Goal: Navigation & Orientation: Find specific page/section

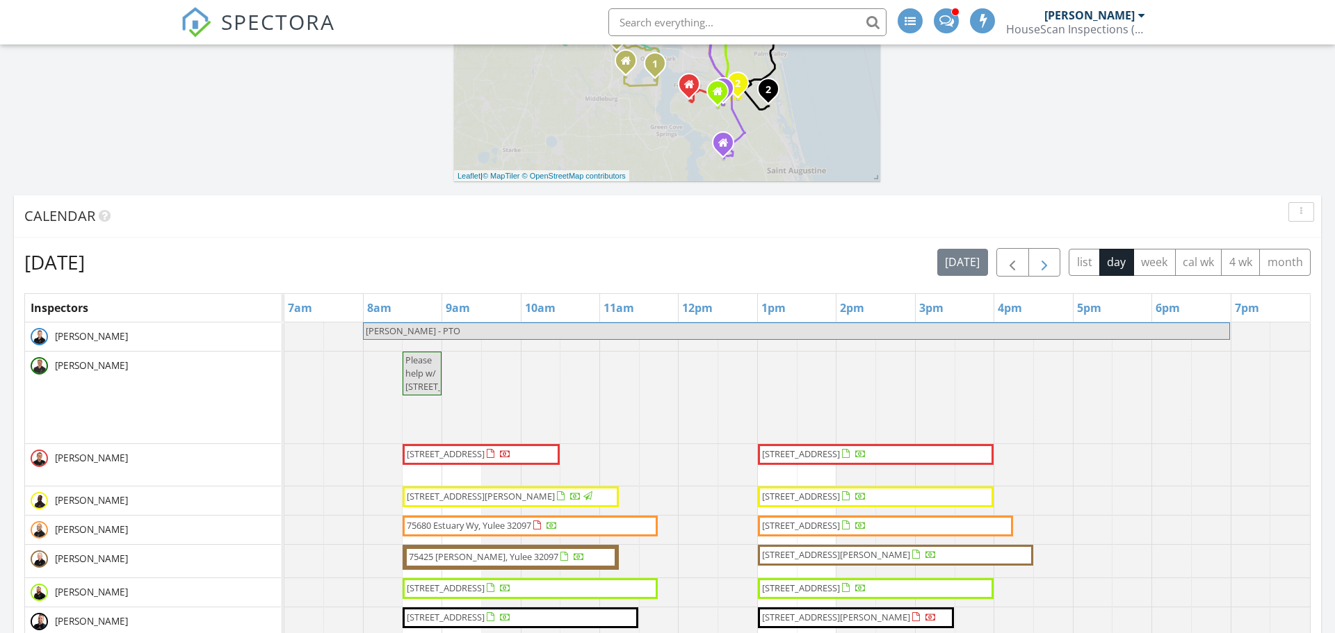
scroll to position [1231, 1335]
click at [1048, 268] on span "button" at bounding box center [1044, 262] width 17 height 17
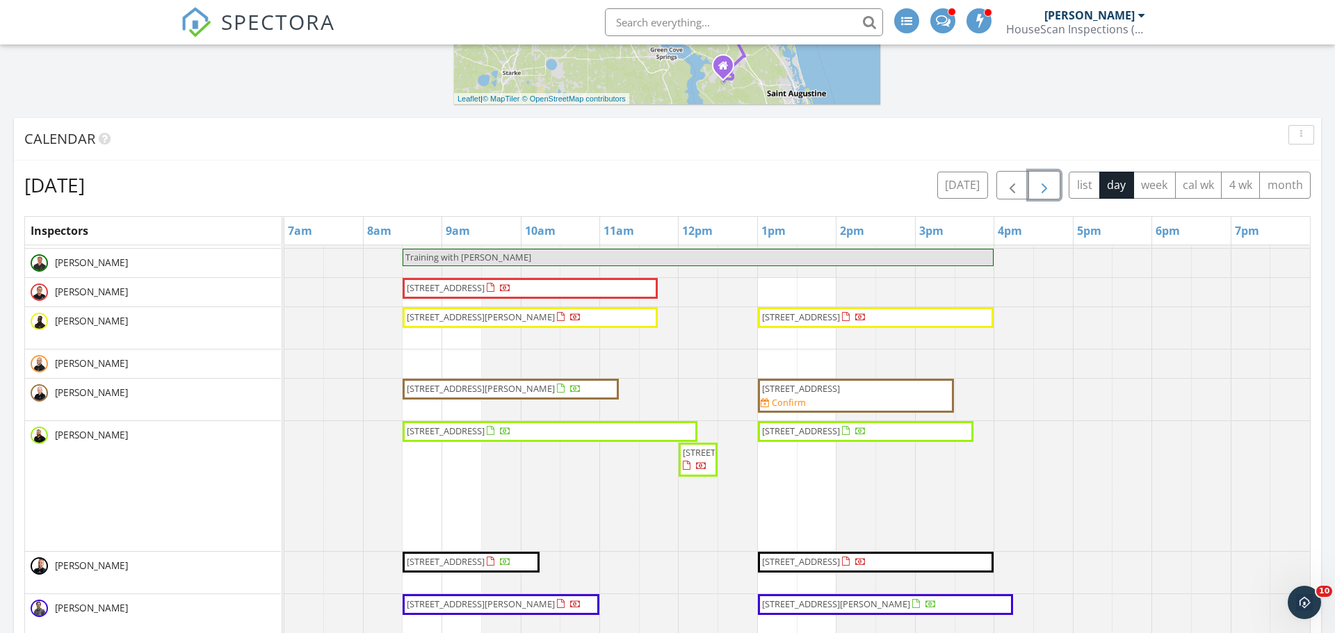
scroll to position [578, 0]
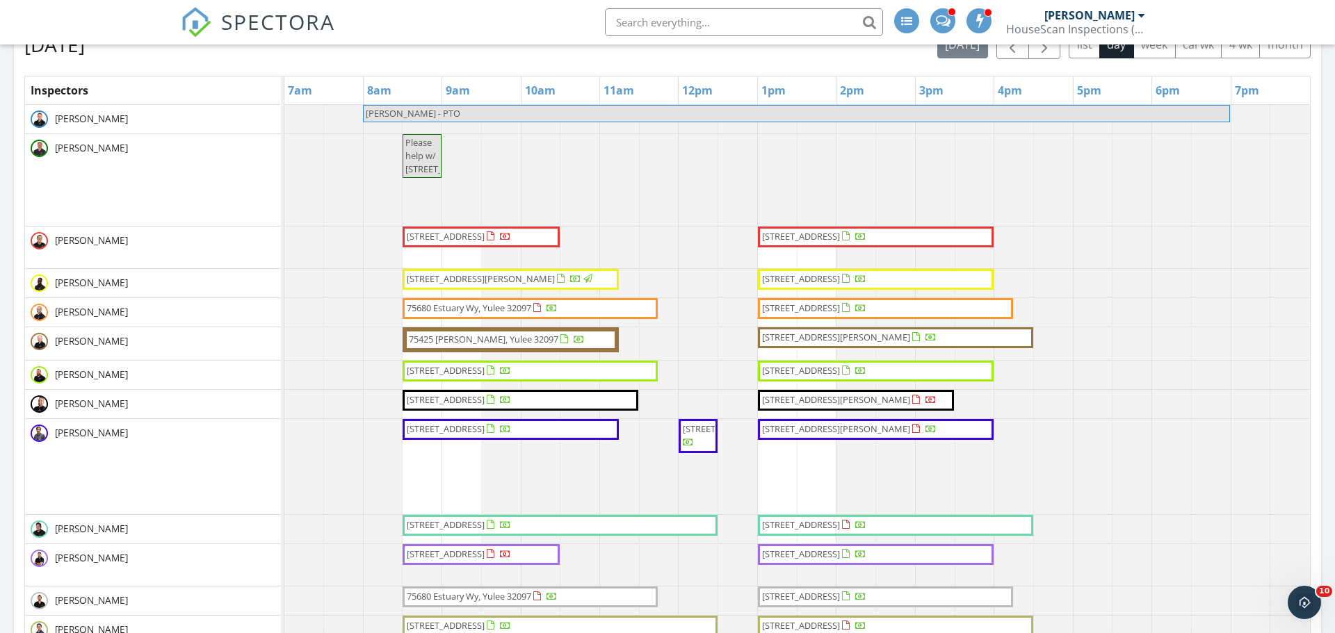
scroll to position [477, 0]
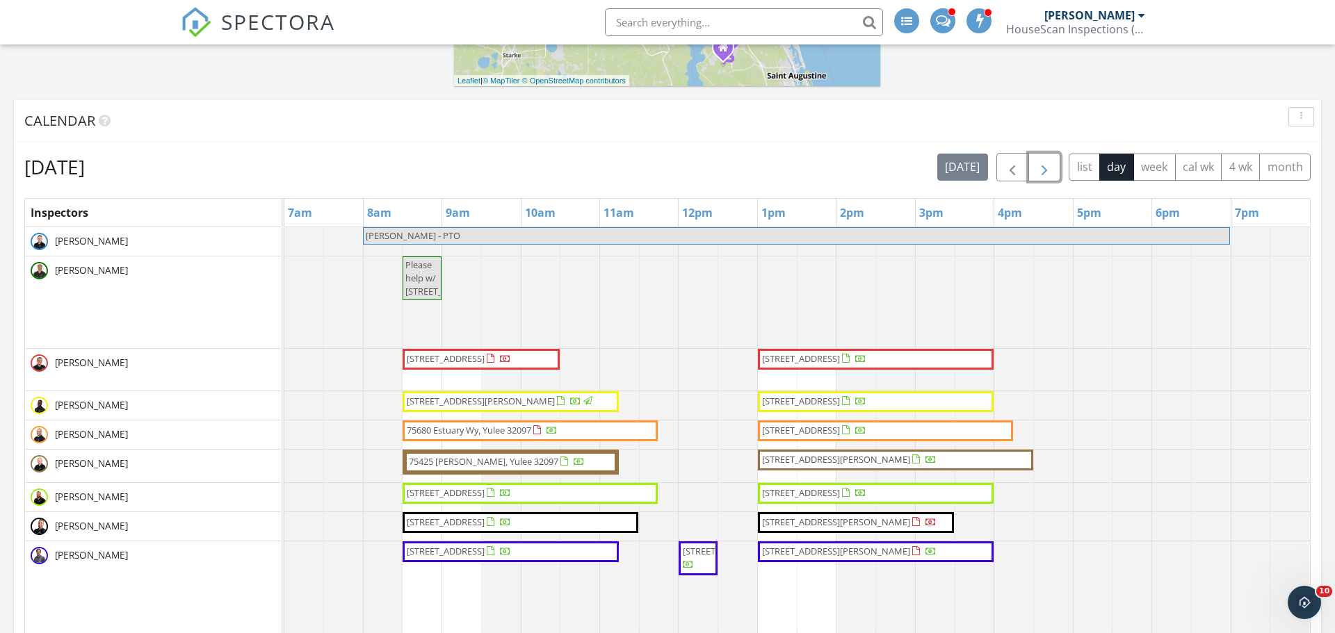
click at [1043, 165] on span "button" at bounding box center [1044, 167] width 17 height 17
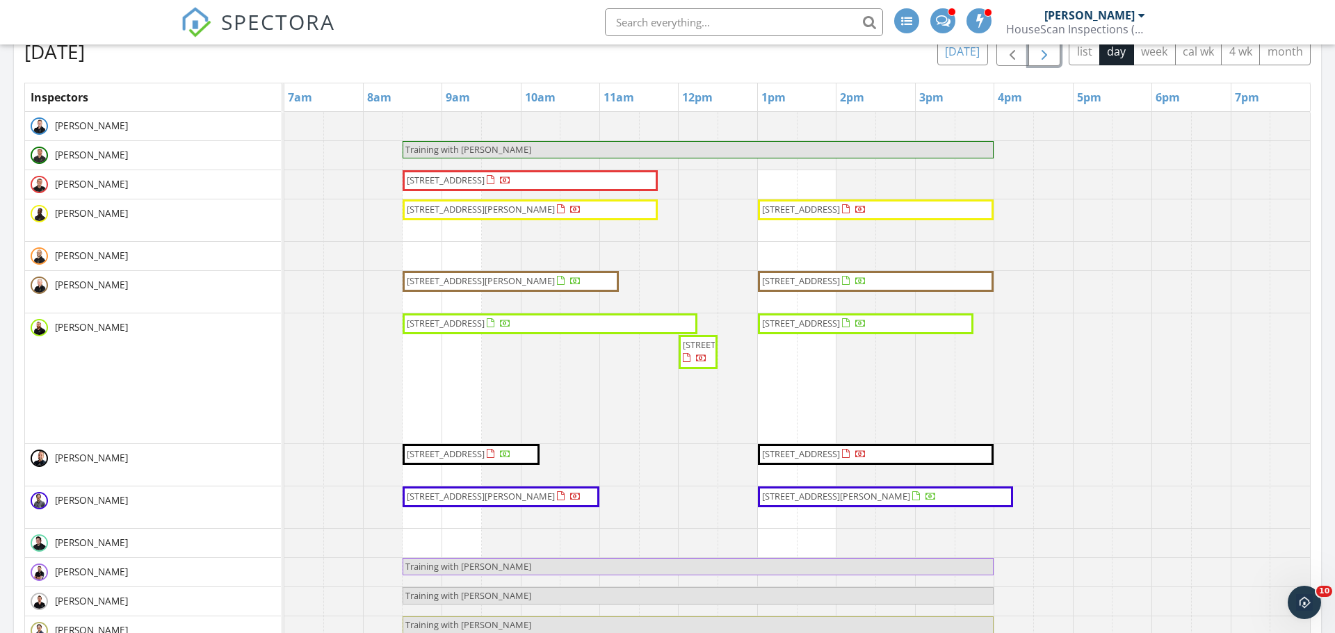
scroll to position [516, 0]
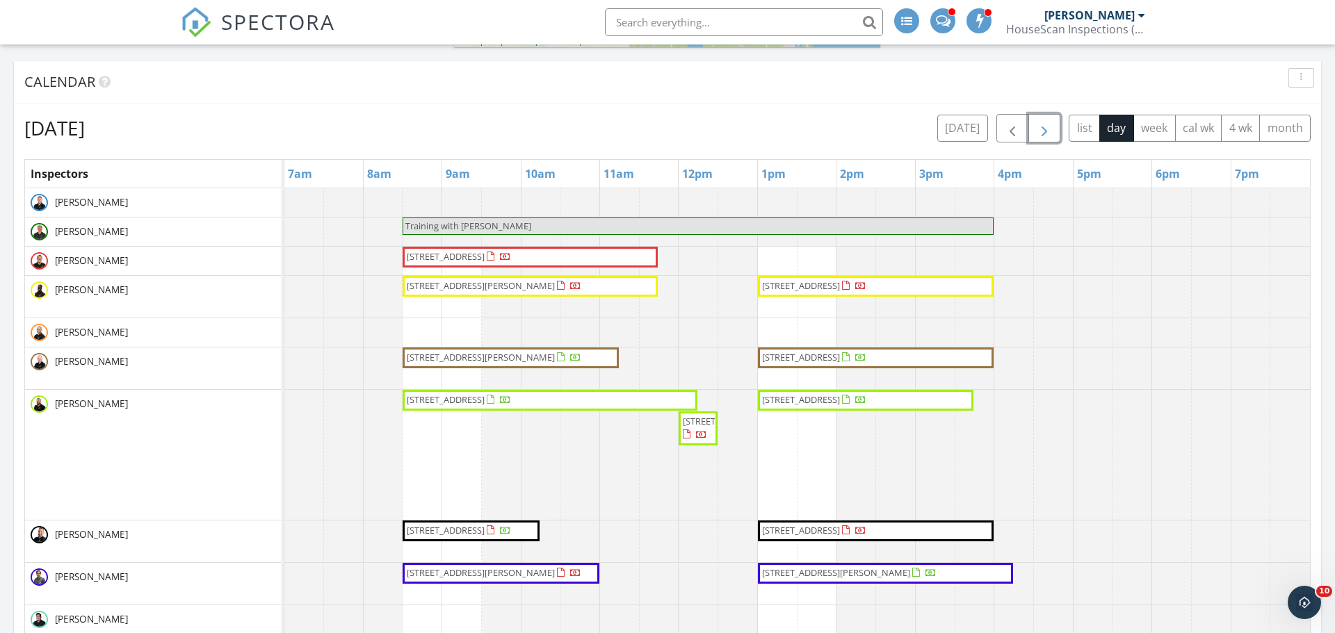
click at [1046, 124] on span "button" at bounding box center [1044, 128] width 17 height 17
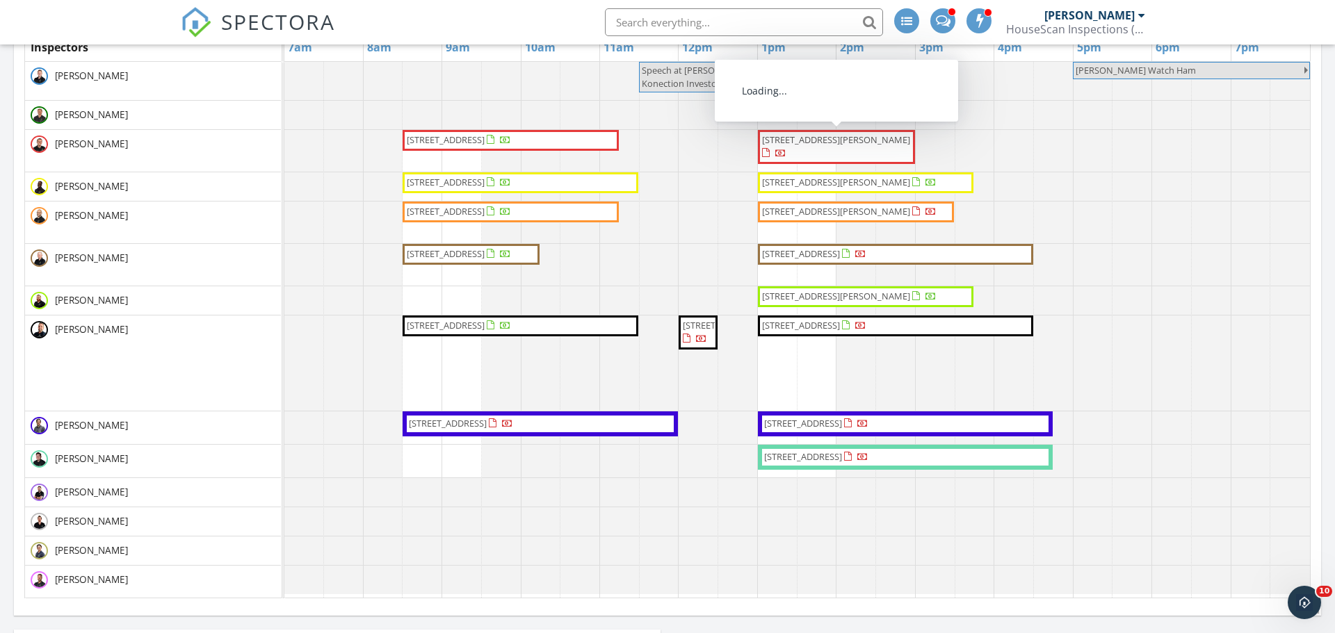
scroll to position [572, 0]
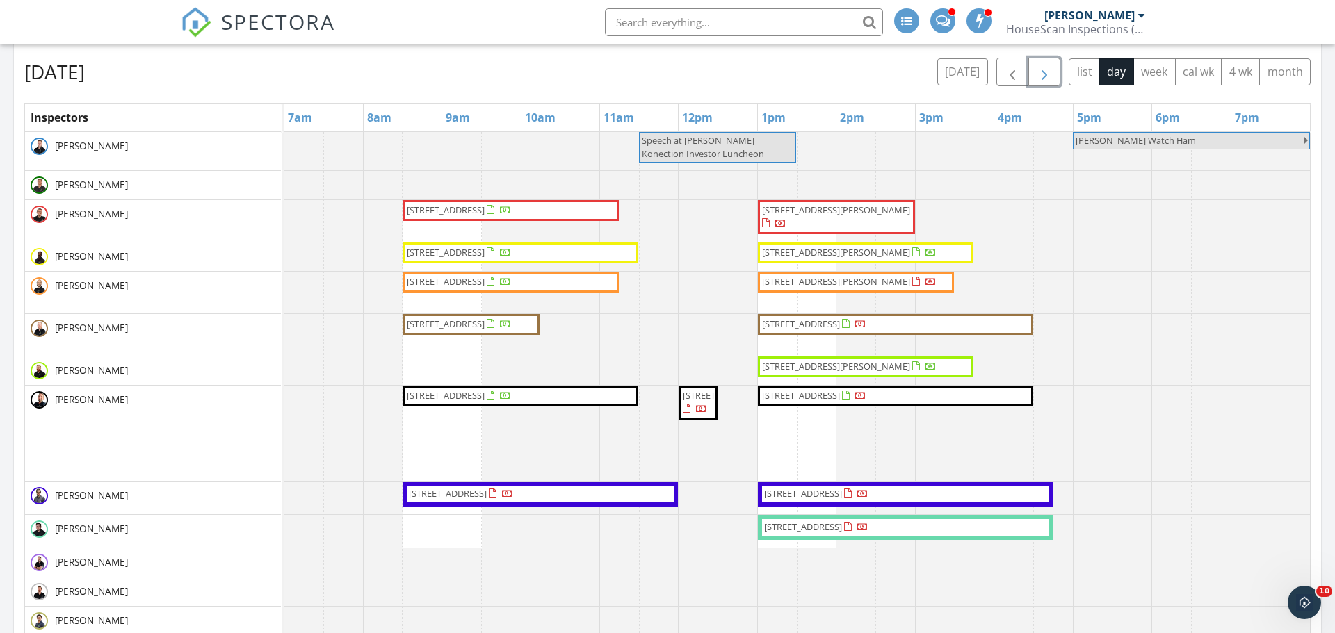
click at [1055, 76] on button "button" at bounding box center [1044, 72] width 33 height 29
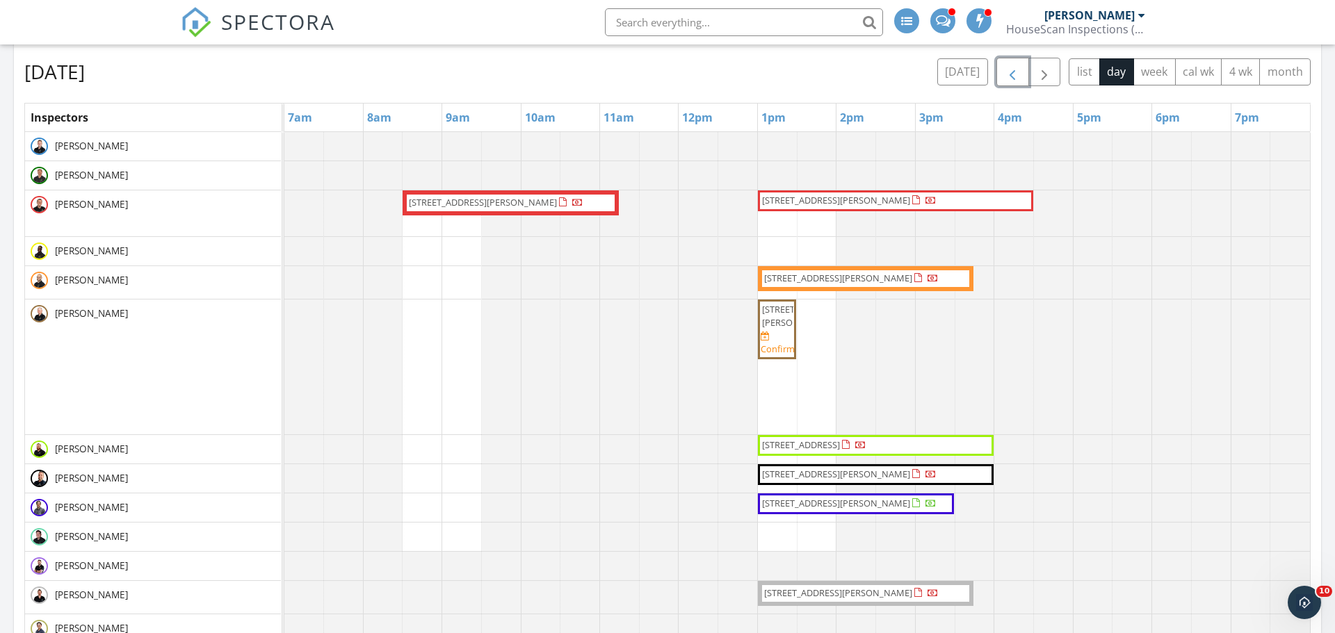
click at [1018, 68] on span "button" at bounding box center [1012, 72] width 17 height 17
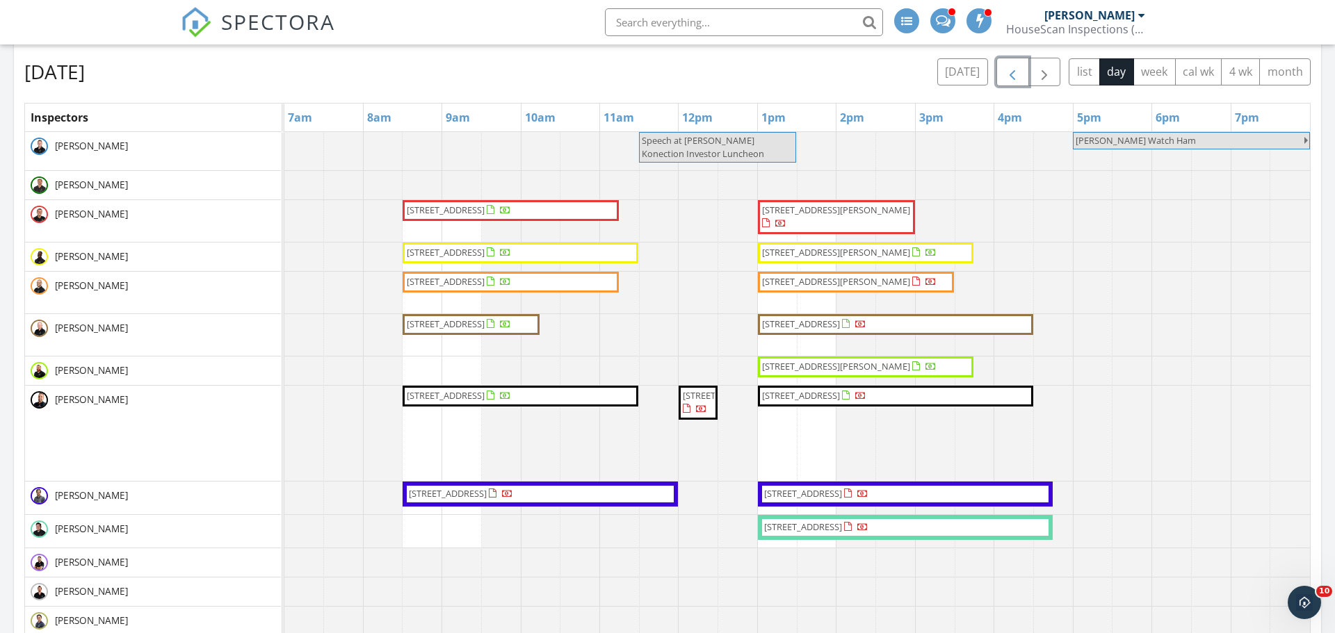
click at [1018, 68] on span "button" at bounding box center [1012, 72] width 17 height 17
